Goal: Book appointment/travel/reservation

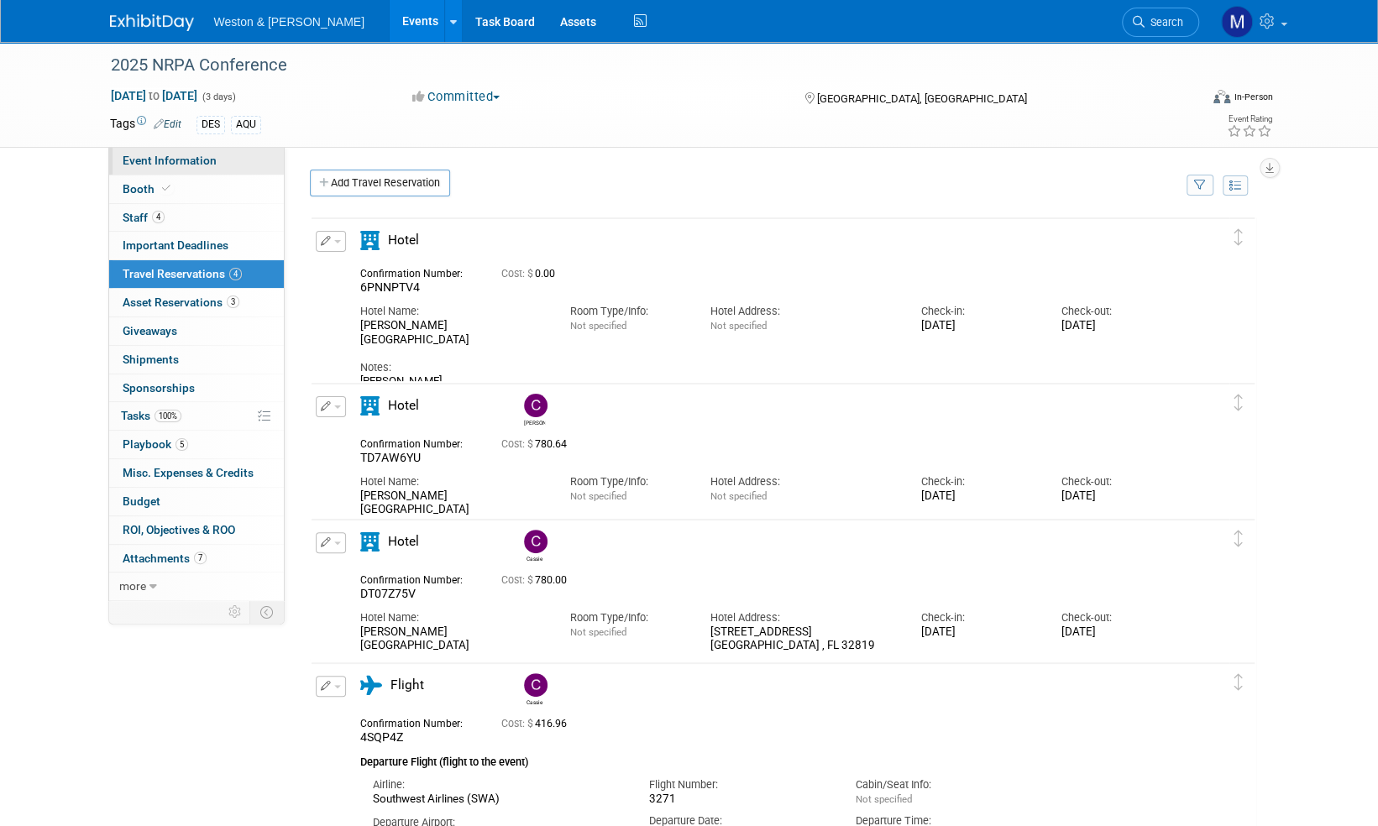
click at [161, 158] on span "Event Information" at bounding box center [170, 160] width 94 height 13
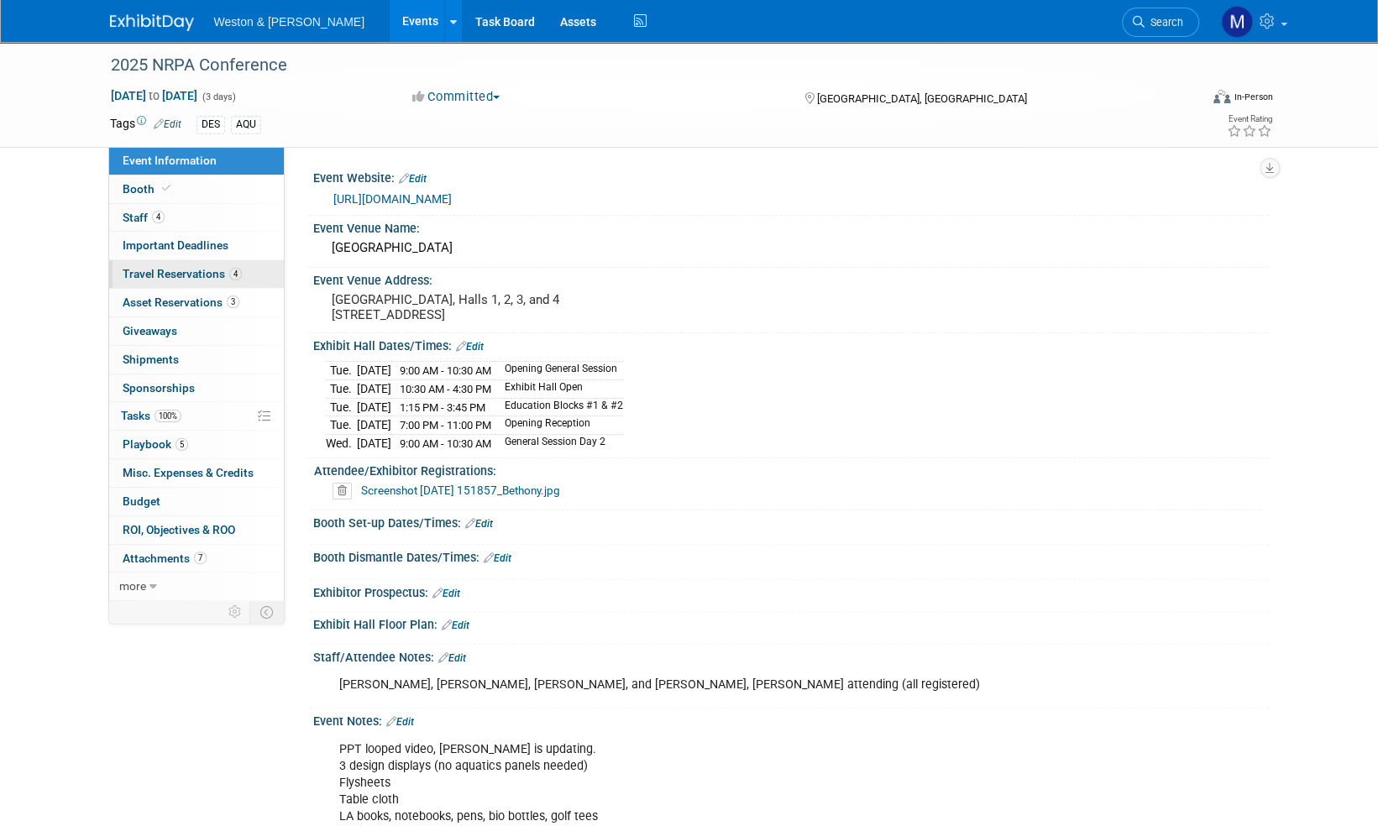
click at [160, 270] on span "Travel Reservations 4" at bounding box center [182, 273] width 119 height 13
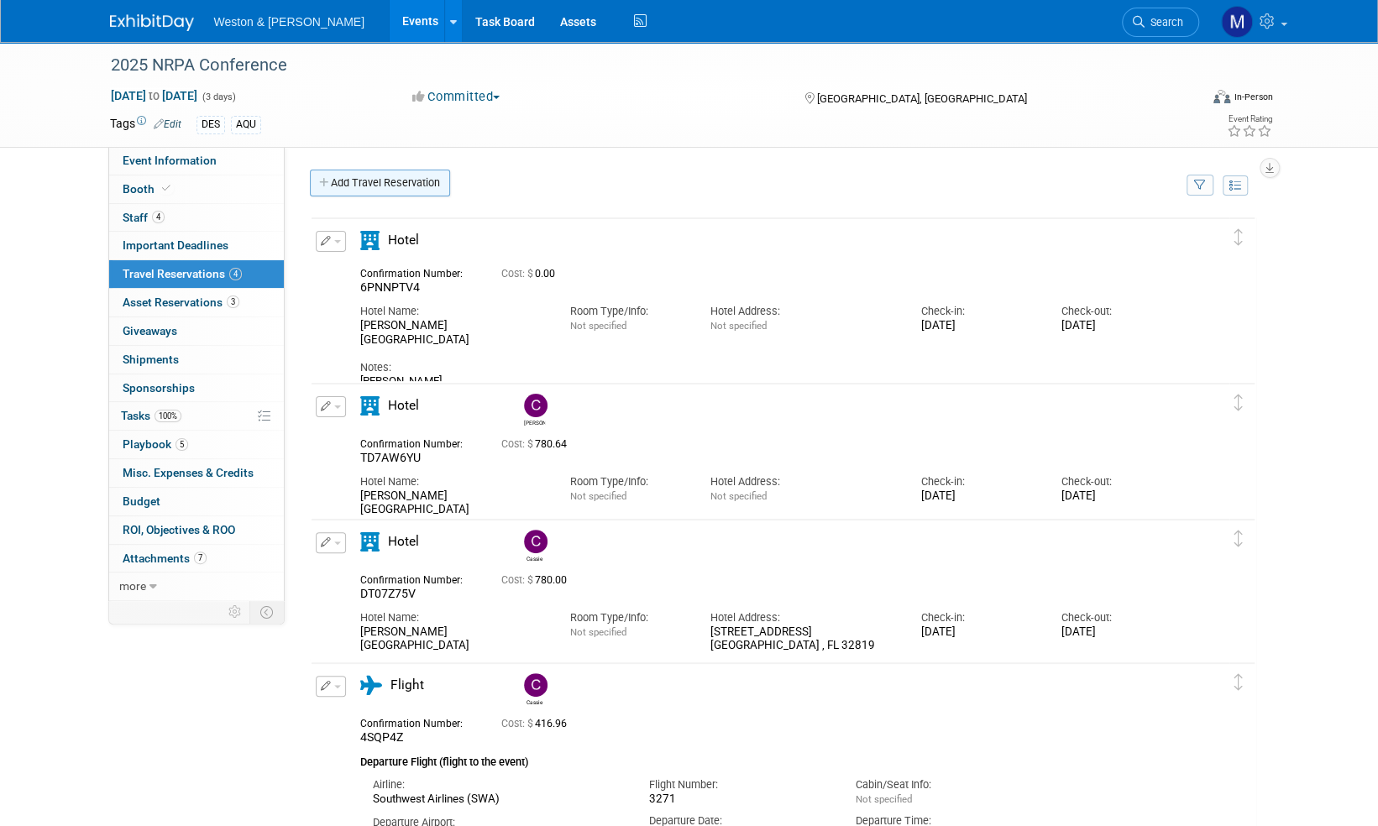
click at [394, 187] on link "Add Travel Reservation" at bounding box center [380, 183] width 140 height 27
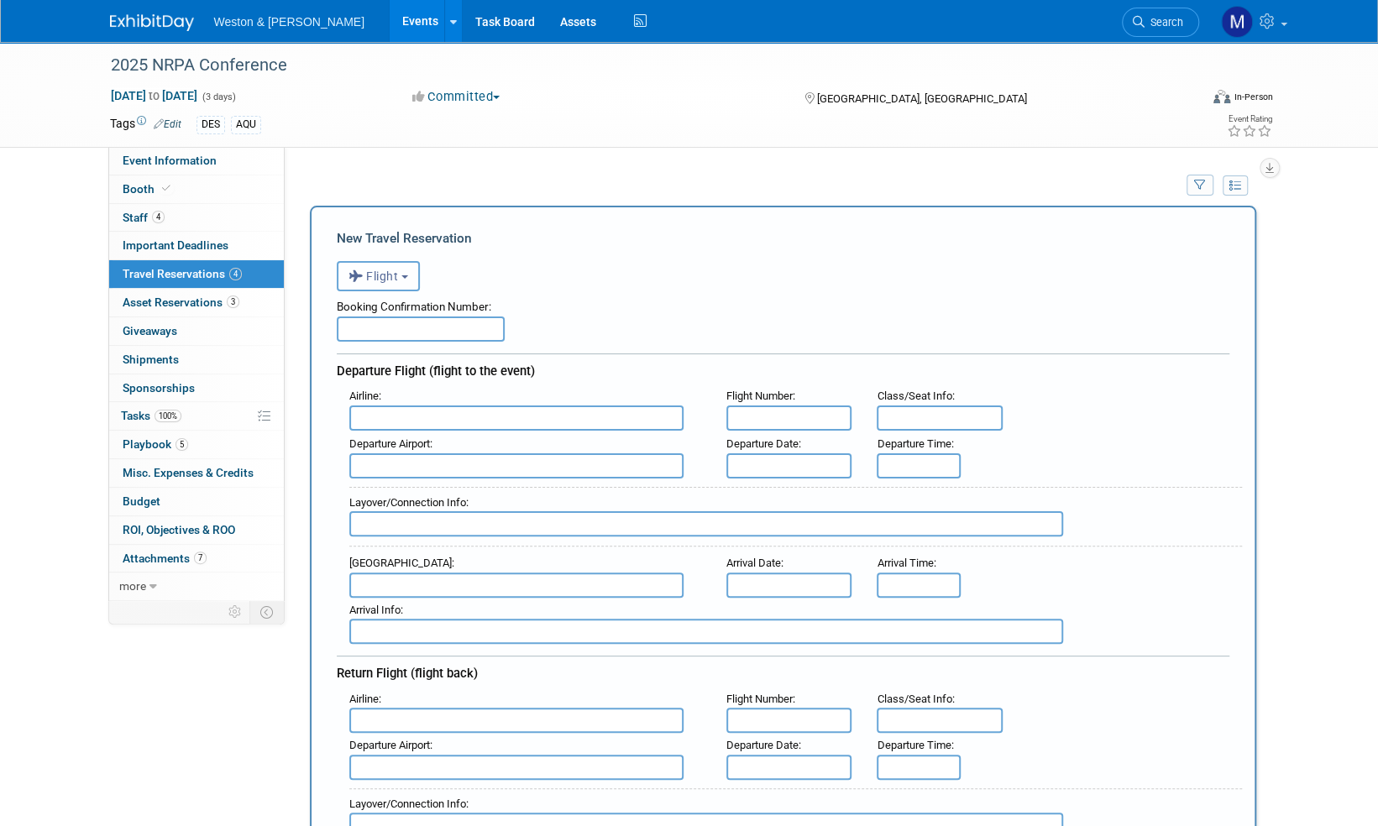
click at [408, 275] on b "button" at bounding box center [404, 276] width 7 height 3
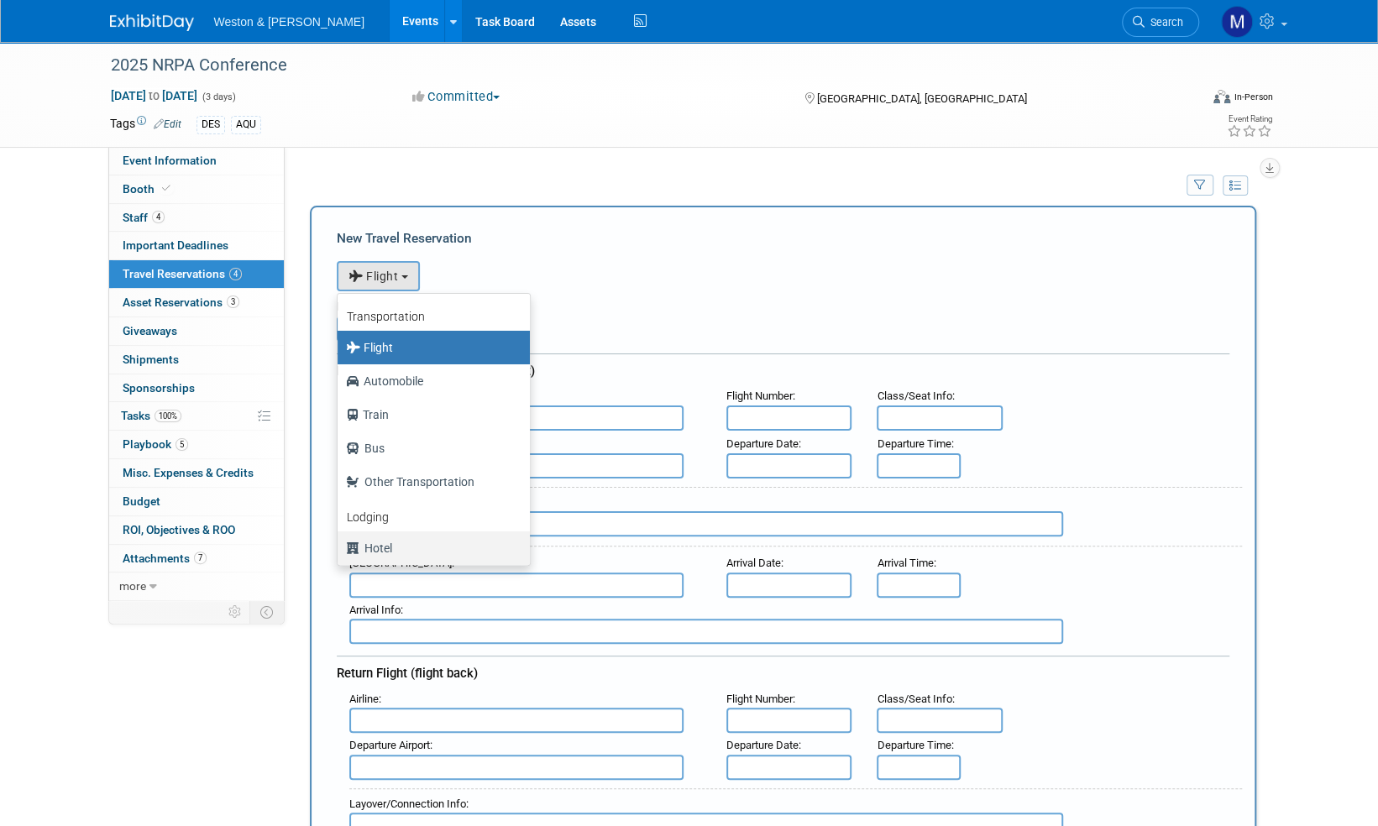
click at [393, 543] on label "Hotel" at bounding box center [429, 548] width 167 height 27
click at [340, 543] on input "Hotel" at bounding box center [334, 546] width 11 height 11
select select "6"
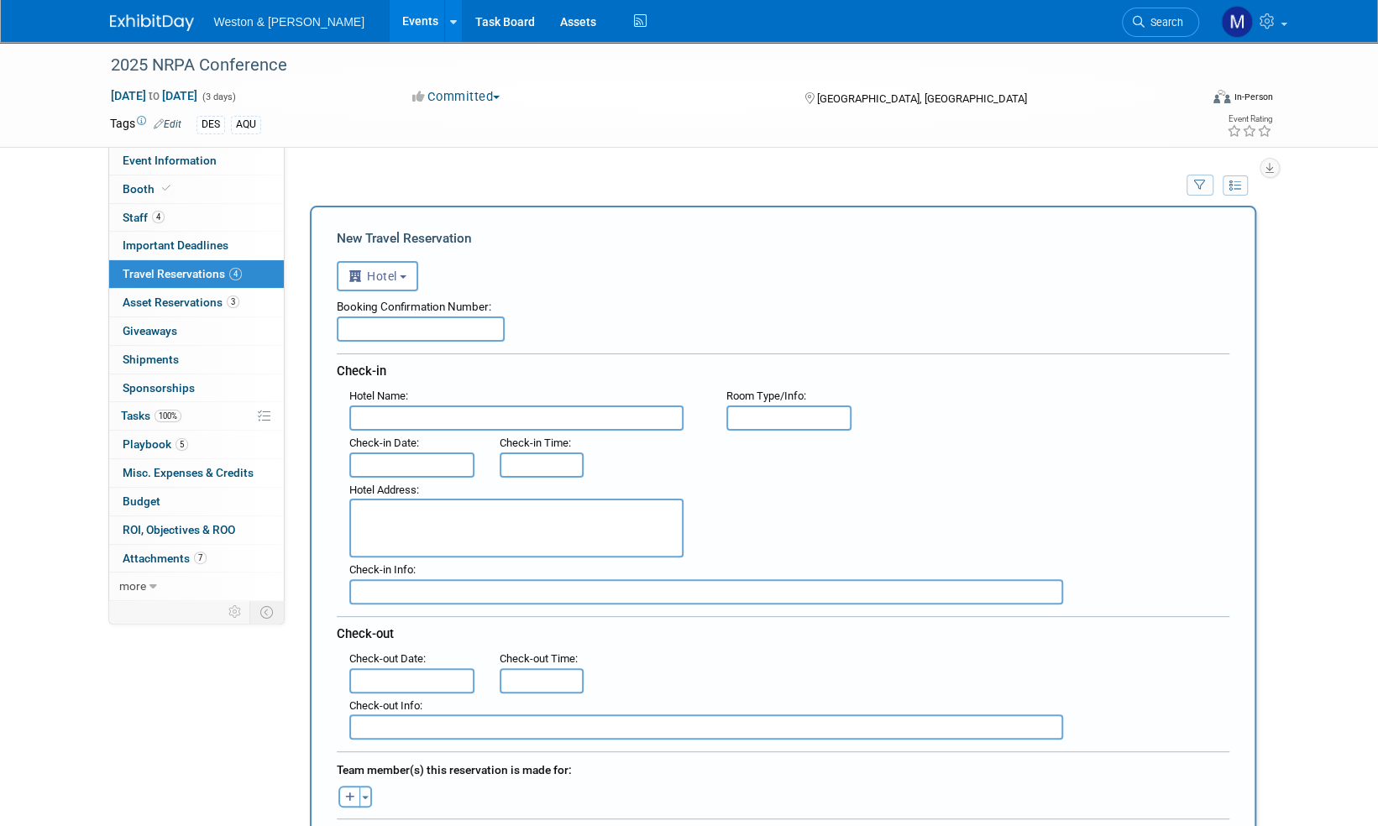
click at [358, 329] on input "text" at bounding box center [421, 329] width 168 height 25
paste input "RR522A398"
type input "RR522A398"
click at [386, 415] on input "text" at bounding box center [516, 418] width 334 height 25
type input "[PERSON_NAME][GEOGRAPHIC_DATA]"
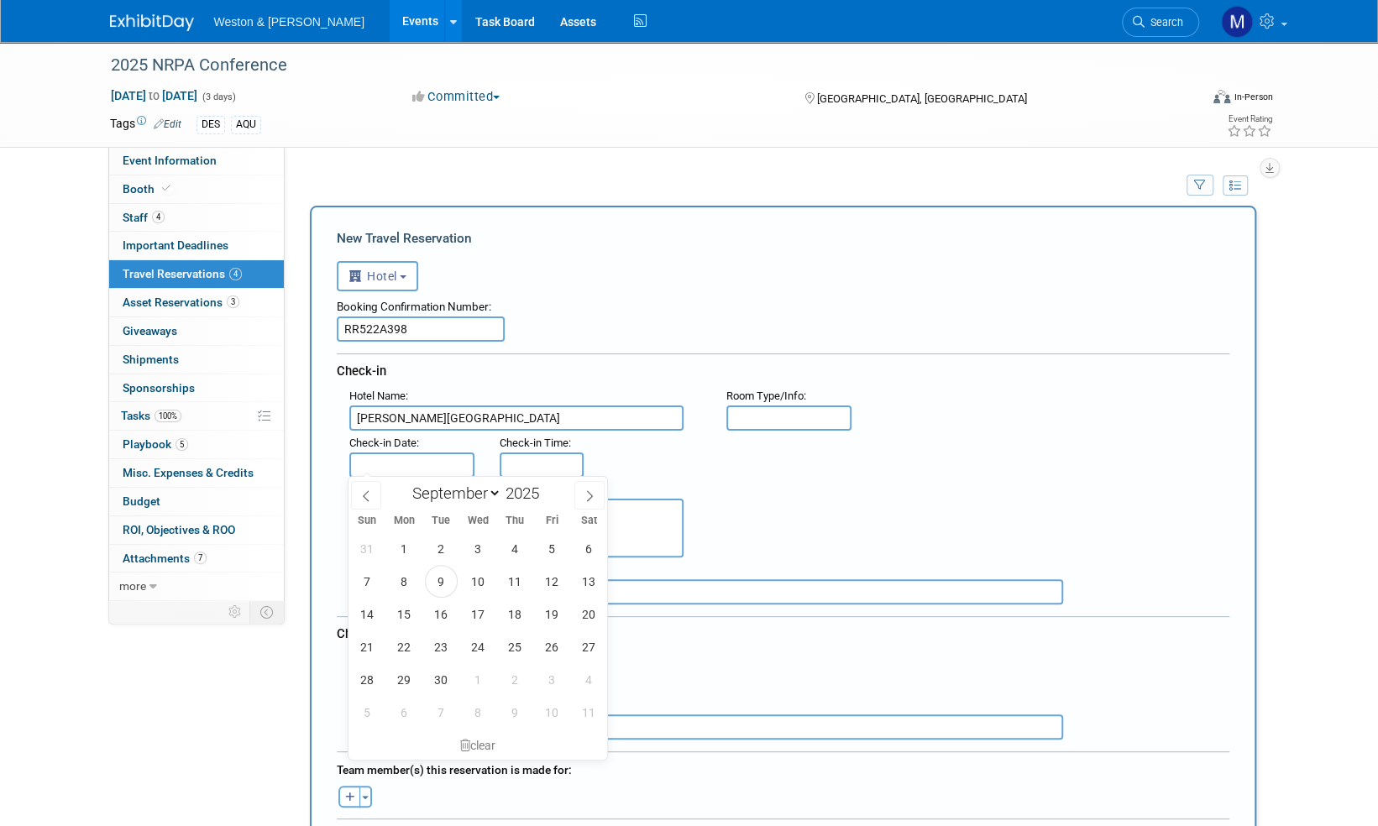
click at [417, 455] on input "text" at bounding box center [412, 465] width 126 height 25
click at [452, 616] on span "16" at bounding box center [441, 614] width 33 height 33
type input "[DATE]"
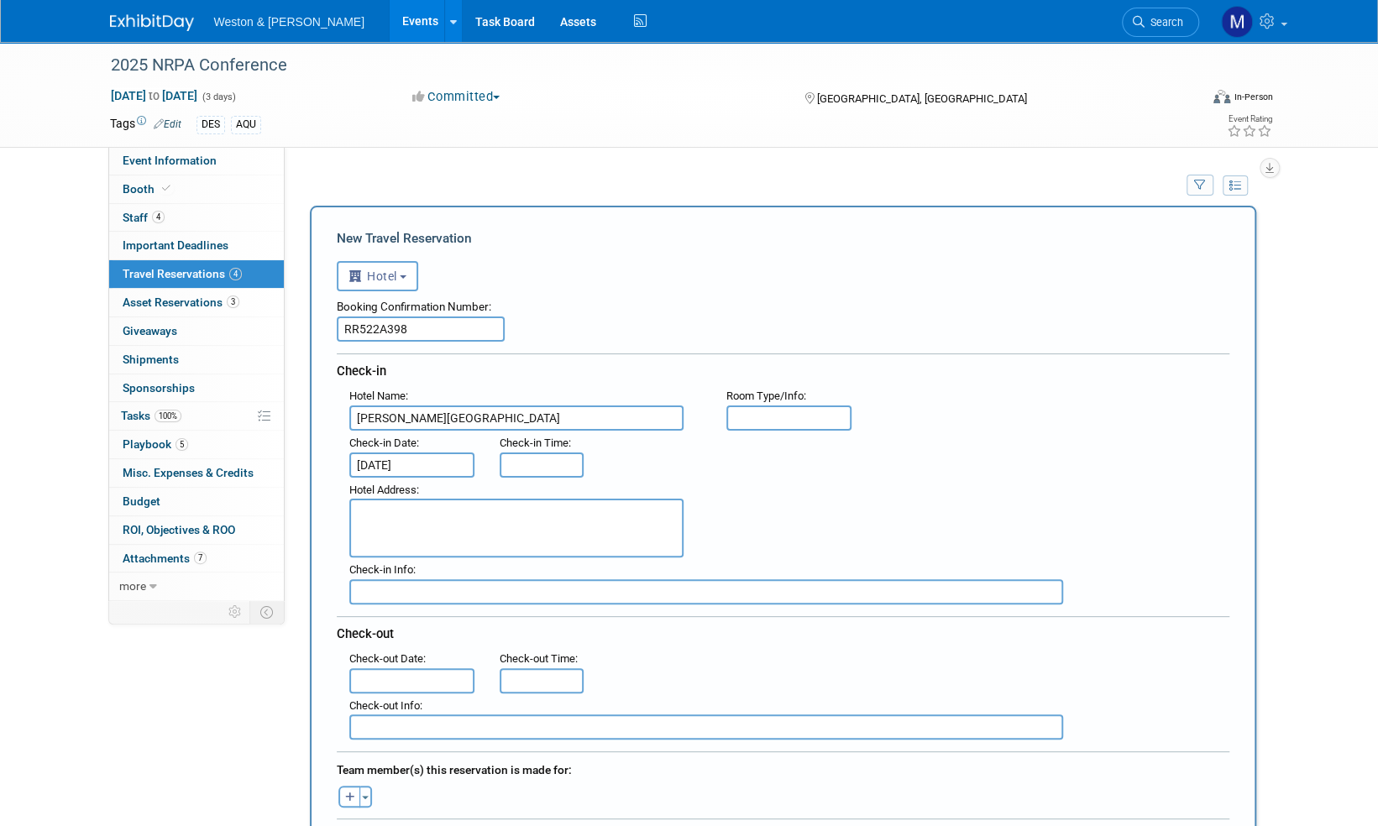
click at [389, 672] on input "text" at bounding box center [412, 681] width 126 height 25
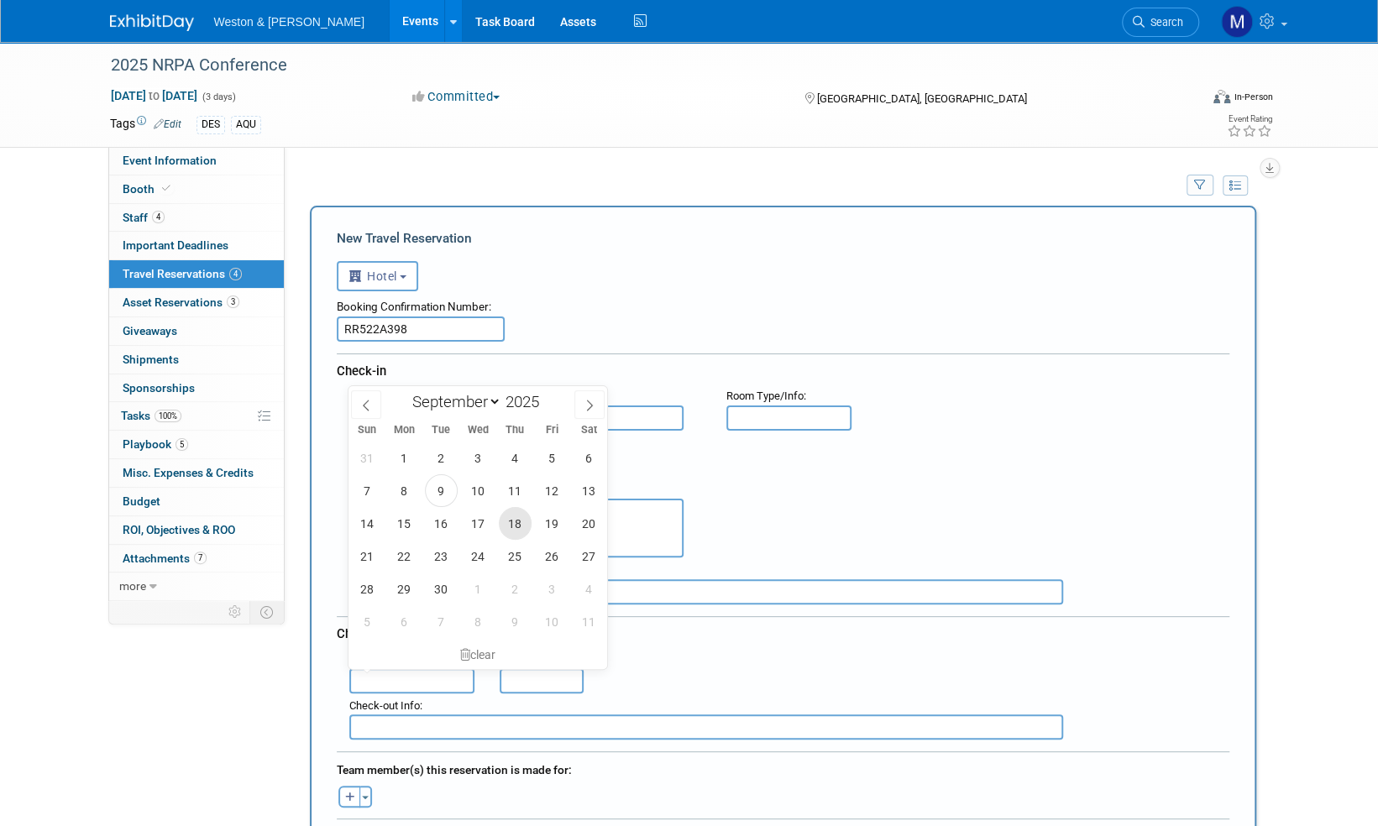
click at [519, 526] on span "18" at bounding box center [515, 523] width 33 height 33
type input "[DATE]"
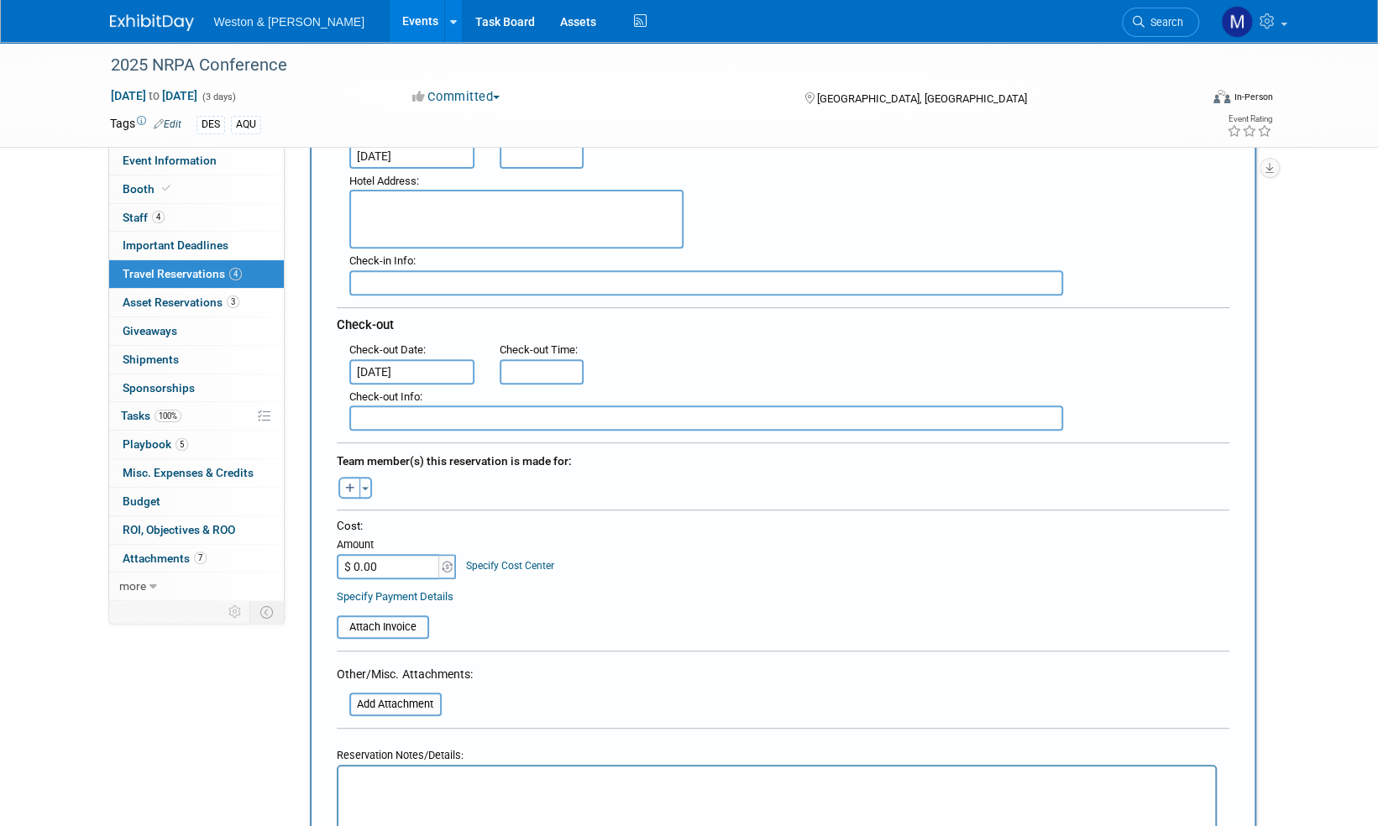
scroll to position [336, 0]
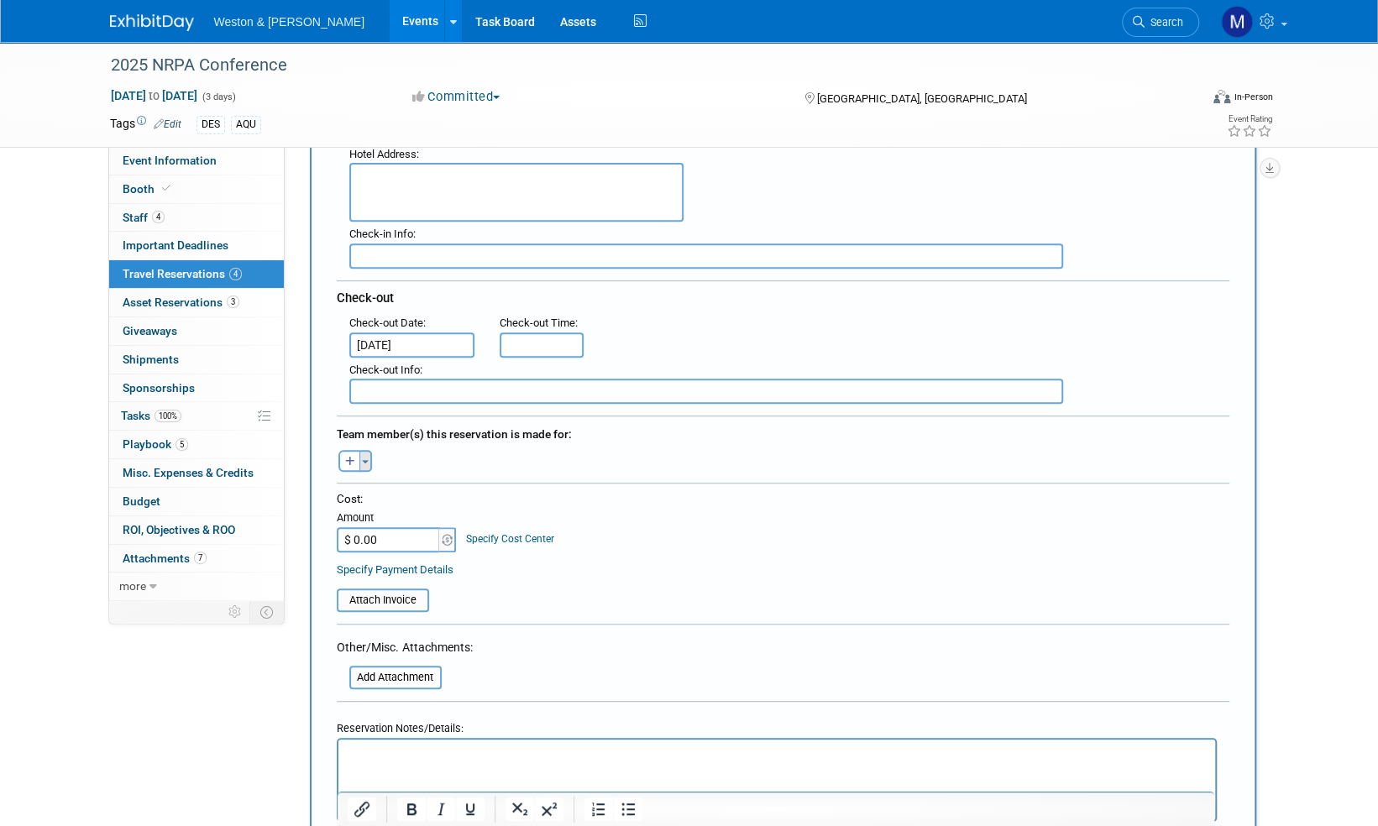
click at [367, 460] on span "button" at bounding box center [365, 461] width 7 height 3
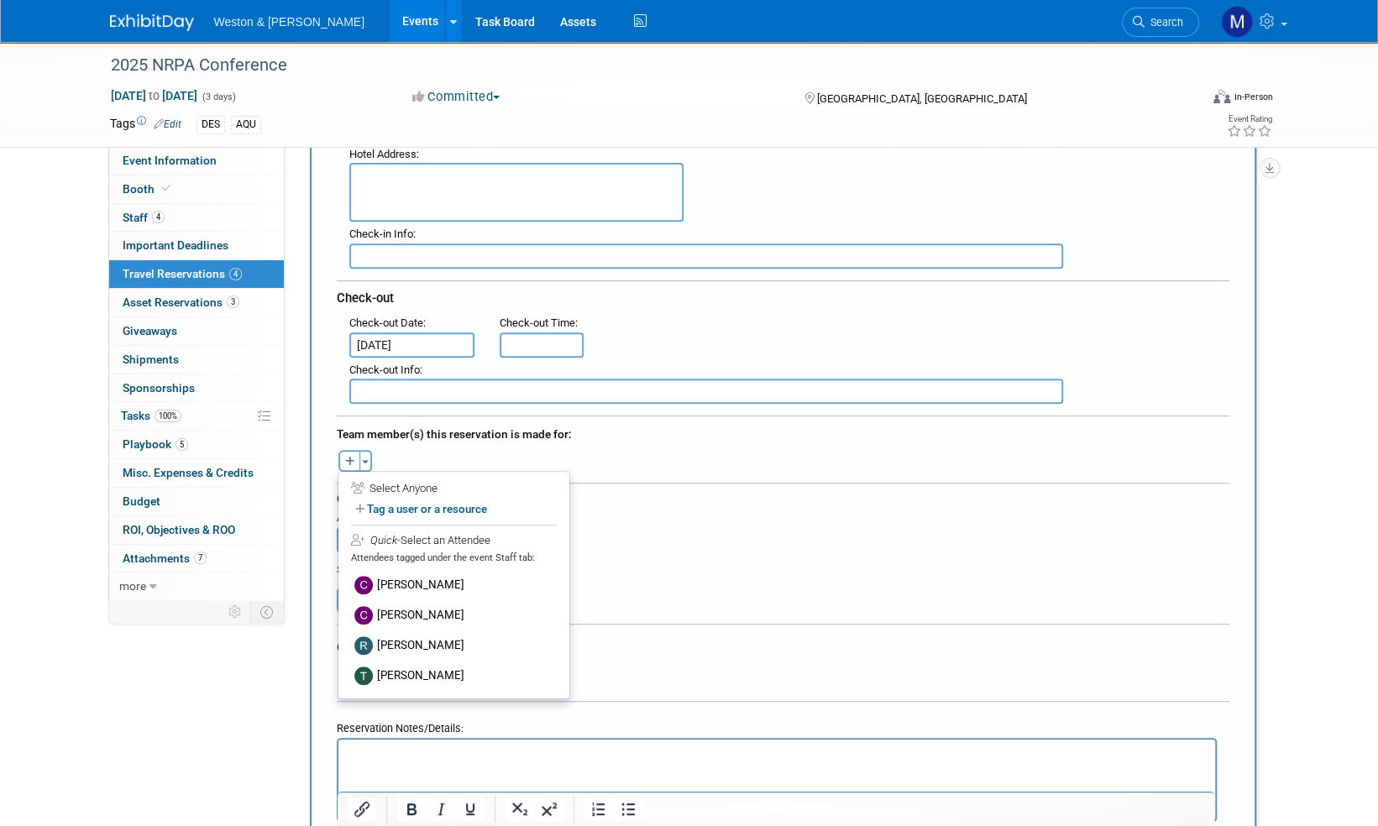
click at [442, 639] on label "[PERSON_NAME]" at bounding box center [453, 646] width 207 height 30
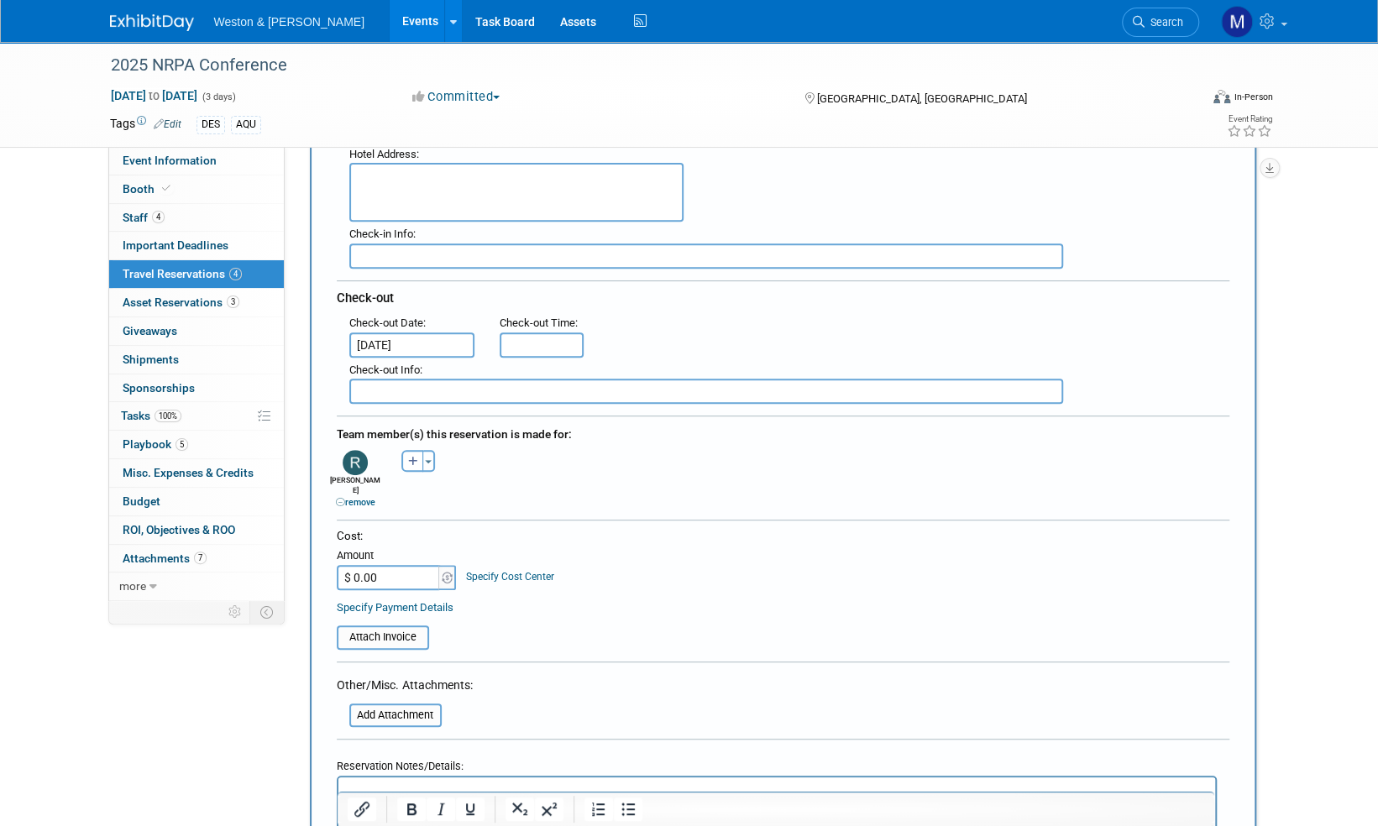
click at [381, 566] on input "$ 0.00" at bounding box center [389, 577] width 105 height 25
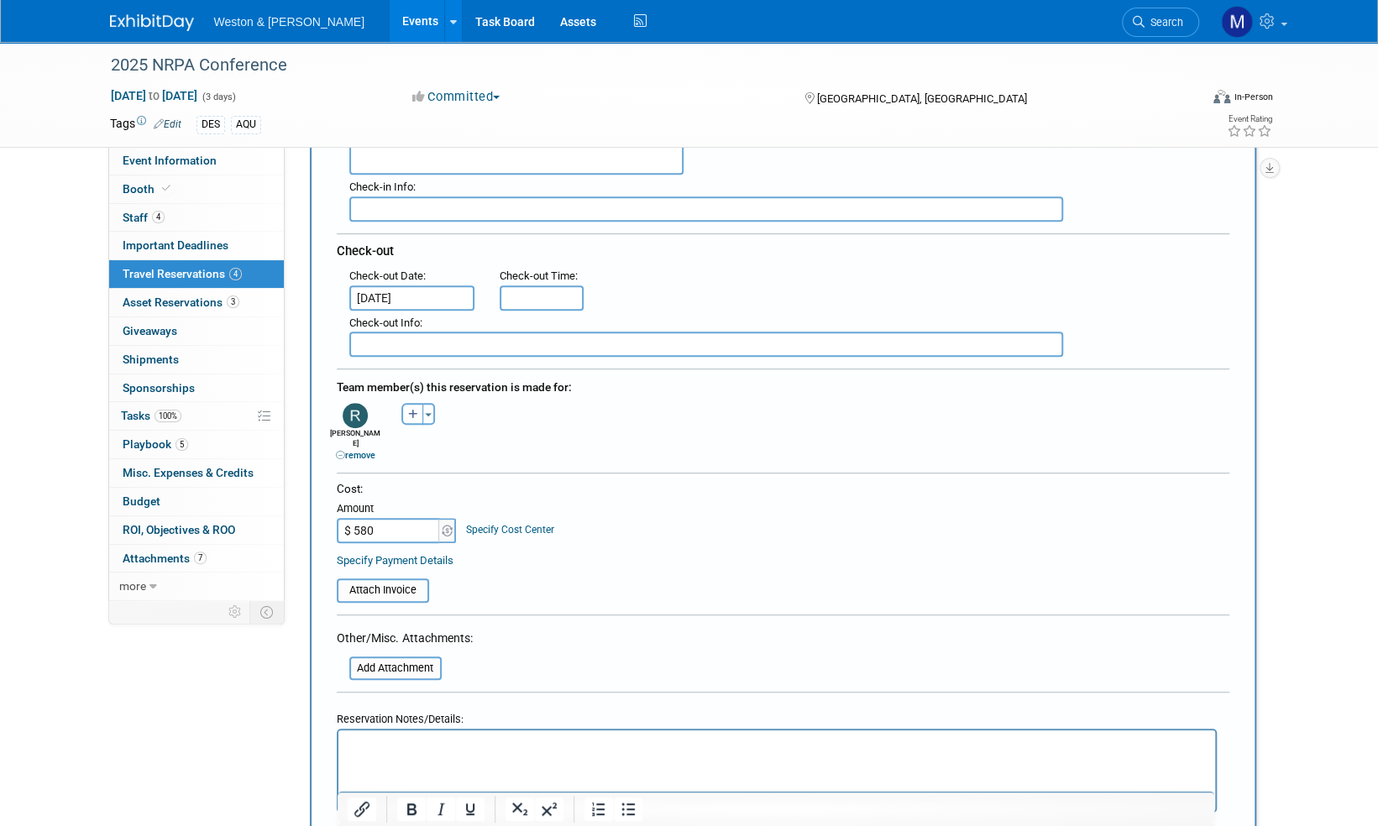
scroll to position [420, 0]
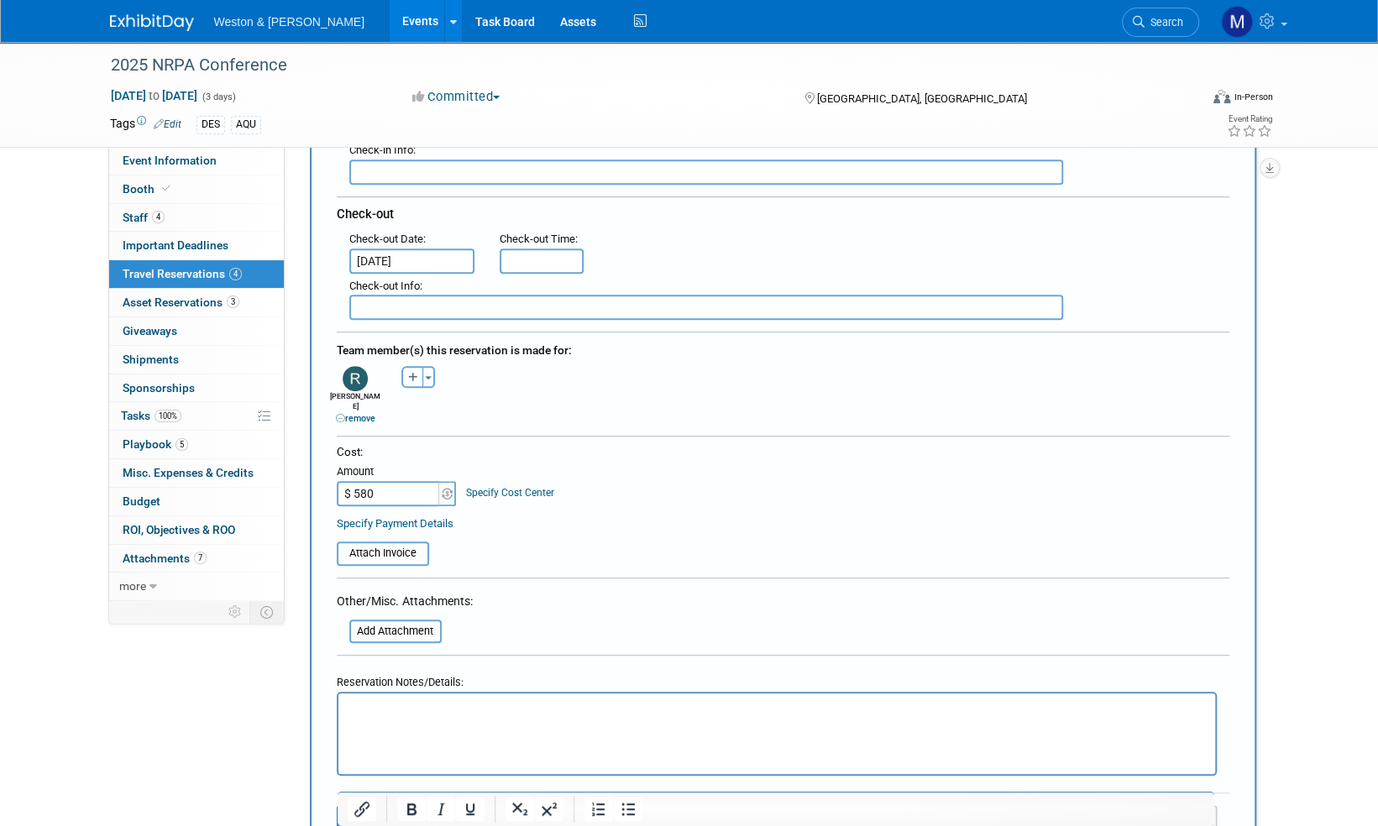
type input "$ 580.00"
click at [398, 543] on input "file" at bounding box center [328, 553] width 200 height 20
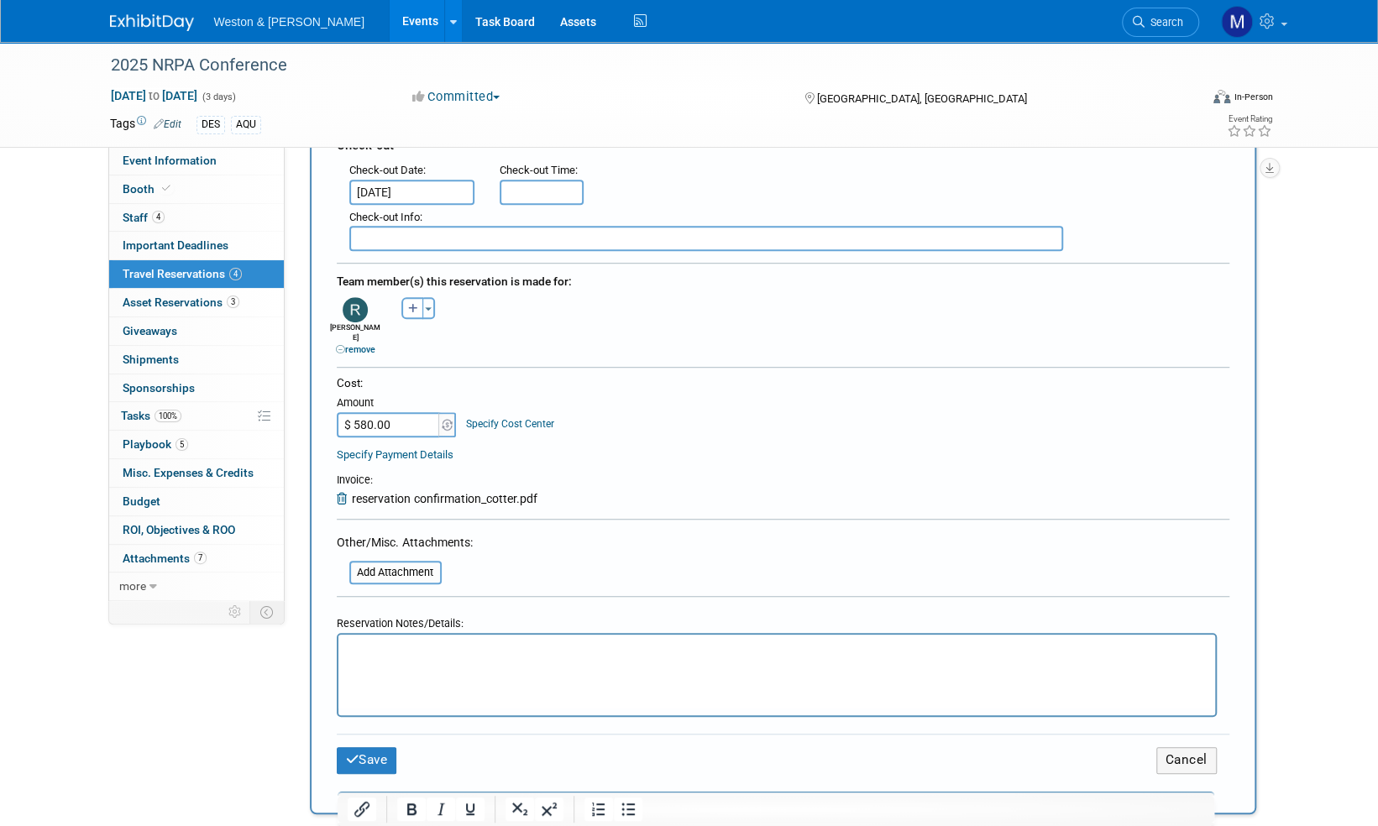
scroll to position [672, 0]
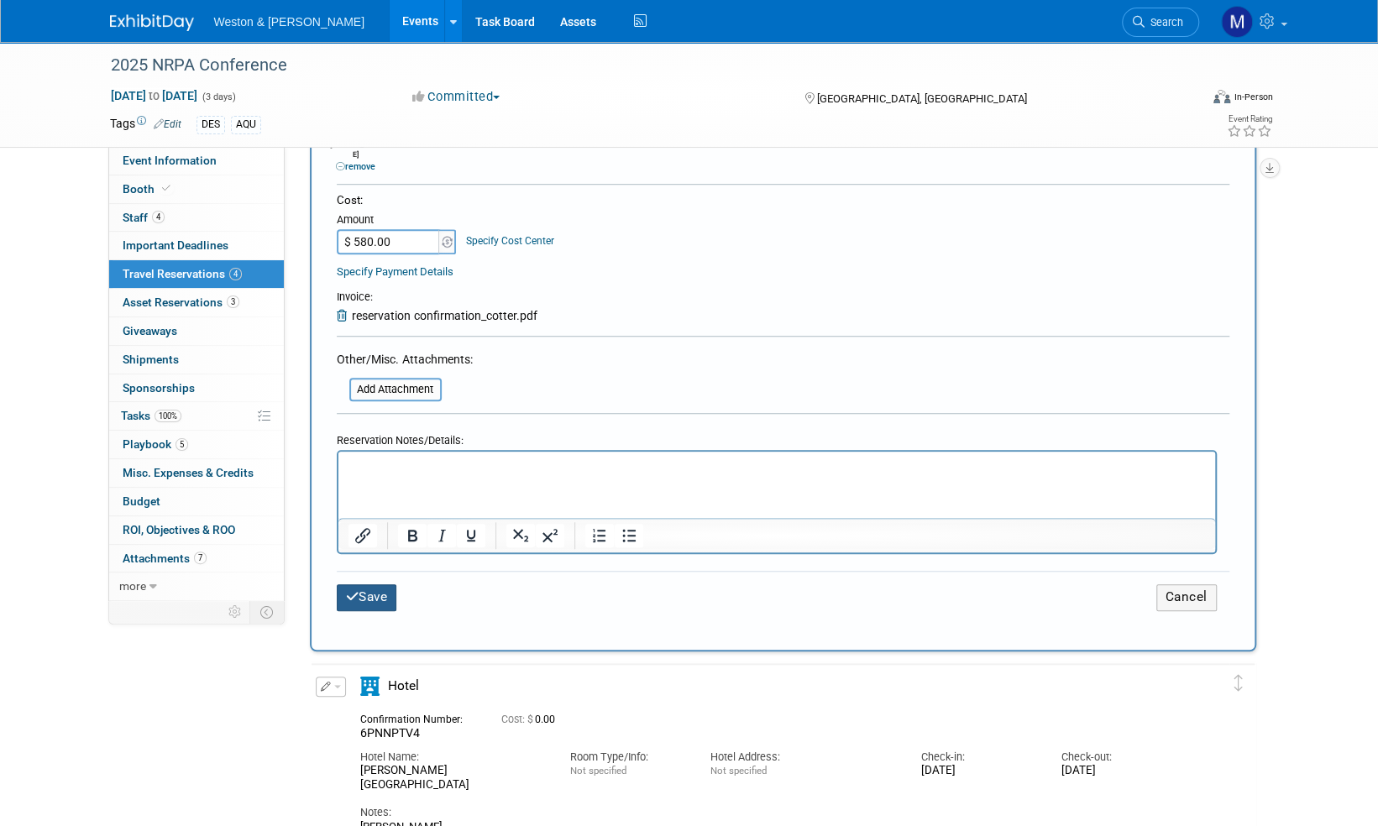
click at [379, 585] on button "Save" at bounding box center [367, 598] width 60 height 26
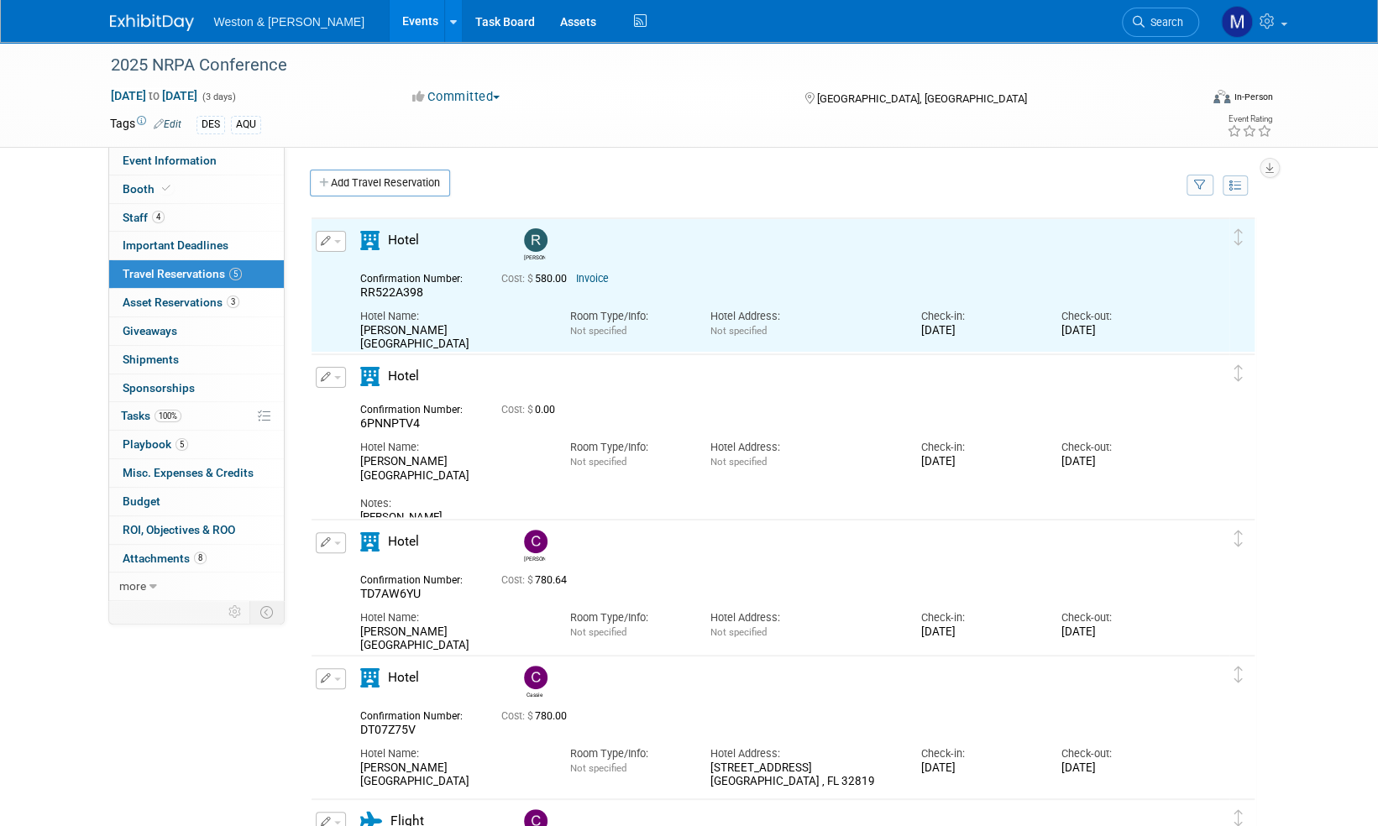
scroll to position [0, 0]
